Goal: Transaction & Acquisition: Book appointment/travel/reservation

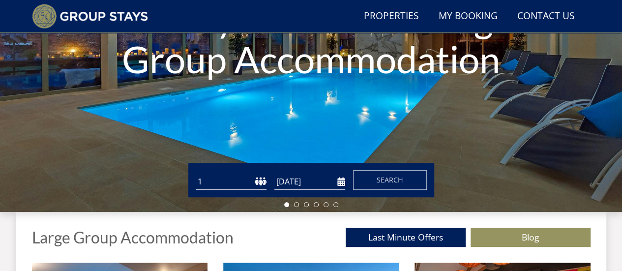
scroll to position [187, 0]
click at [250, 179] on select "1 2 3 4 5 6 7 8 9 10 11 12 13 14 15 16 17 18 19 20 21 22 23 24 25 26 27 28 29 3…" at bounding box center [231, 181] width 71 height 16
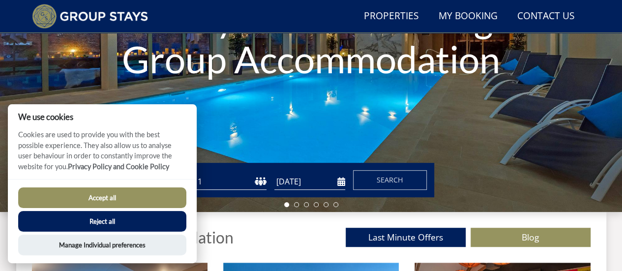
click at [258, 180] on select "1 2 3 4 5 6 7 8 9 10 11 12 13 14 15 16 17 18 19 20 21 22 23 24 25 26 27 28 29 3…" at bounding box center [231, 181] width 71 height 16
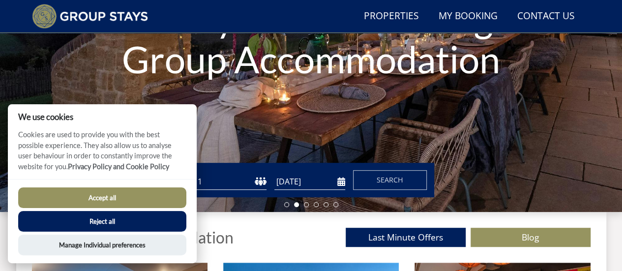
select select "18"
click at [196, 173] on select "1 2 3 4 5 6 7 8 9 10 11 12 13 14 15 16 17 18 19 20 21 22 23 24 25 26 27 28 29 3…" at bounding box center [231, 181] width 71 height 16
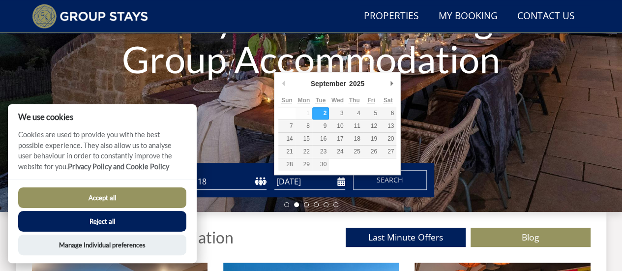
click at [298, 180] on input "[DATE]" at bounding box center [309, 181] width 71 height 16
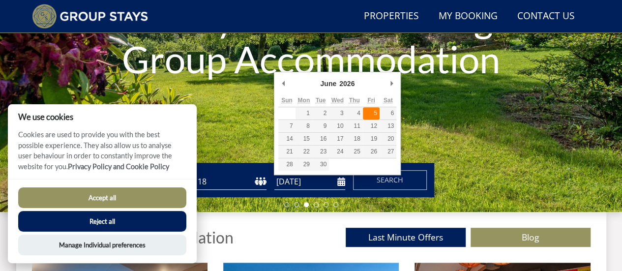
type input "[DATE]"
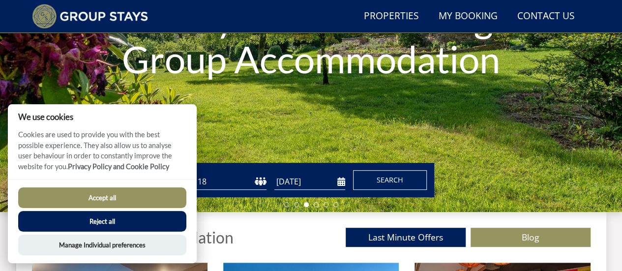
click at [374, 176] on button "Search" at bounding box center [390, 180] width 74 height 20
click at [144, 197] on button "Accept all" at bounding box center [102, 197] width 168 height 21
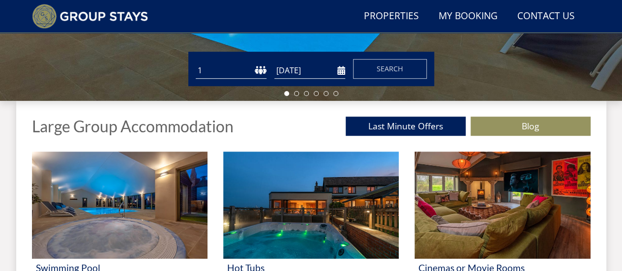
scroll to position [298, 0]
click at [253, 71] on select "1 2 3 4 5 6 7 8 9 10 11 12 13 14 15 16 17 18 19 20 21 22 23 24 25 26 27 28 29 3…" at bounding box center [231, 70] width 71 height 16
click at [196, 62] on select "1 2 3 4 5 6 7 8 9 10 11 12 13 14 15 16 17 18 19 20 21 22 23 24 25 26 27 28 29 3…" at bounding box center [231, 70] width 71 height 16
click at [227, 69] on select "1 2 3 4 5 6 7 8 9 10 11 12 13 14 15 16 17 18 19 20 21 22 23 24 25 26 27 28 29 3…" at bounding box center [231, 70] width 71 height 16
select select "18"
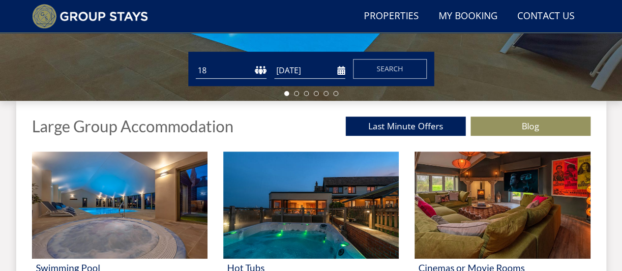
click at [196, 62] on select "1 2 3 4 5 6 7 8 9 10 11 12 13 14 15 16 17 18 19 20 21 22 23 24 25 26 27 28 29 3…" at bounding box center [231, 70] width 71 height 16
click at [298, 69] on input "[DATE]" at bounding box center [309, 70] width 71 height 16
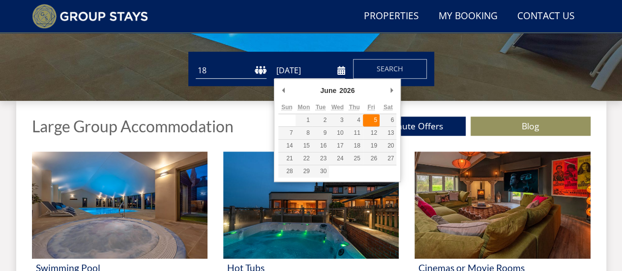
type input "[DATE]"
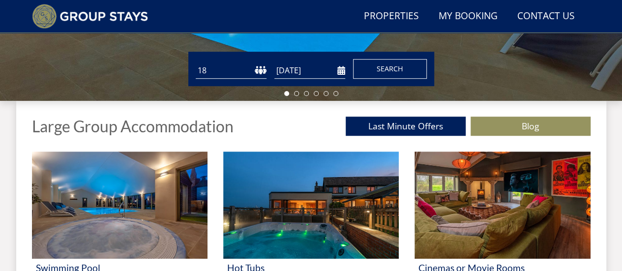
click at [394, 64] on span "Search" at bounding box center [389, 68] width 27 height 9
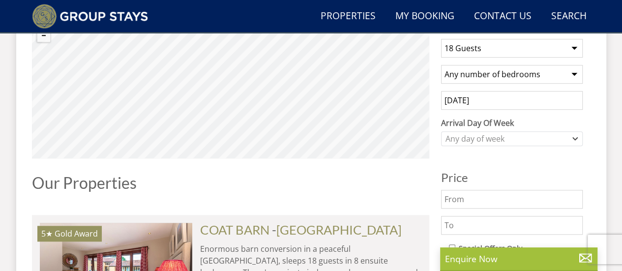
scroll to position [396, 0]
click at [491, 135] on div "Any day of week" at bounding box center [506, 138] width 127 height 11
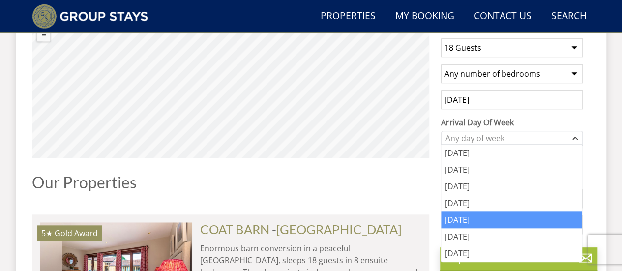
click at [467, 216] on div "[DATE]" at bounding box center [511, 219] width 141 height 17
click at [527, 113] on div "1 Guest 2 Guests 3 Guests 4 Guests 5 Guests 6 Guests 7 Guests 8 Guests 9 Guests…" at bounding box center [511, 247] width 157 height 434
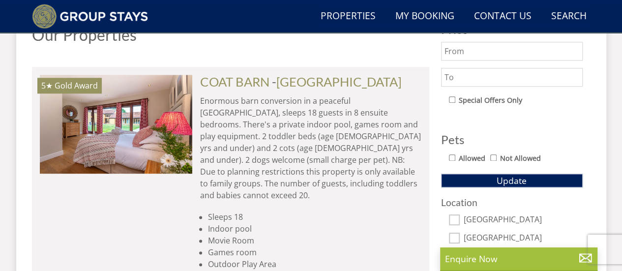
scroll to position [542, 0]
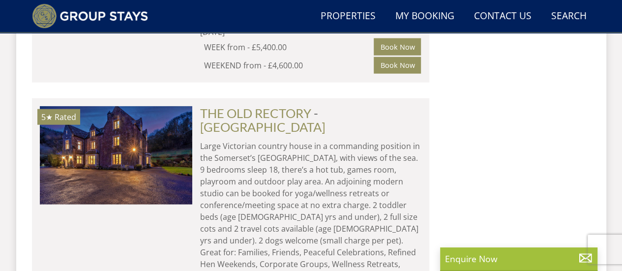
scroll to position [298, 0]
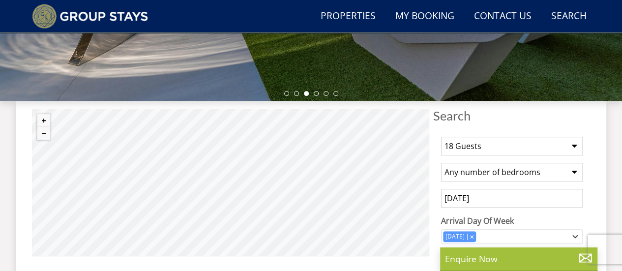
select select "18"
